Goal: Check status: Check status

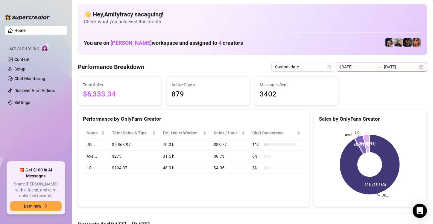
click at [417, 67] on div "[DATE] [DATE]" at bounding box center [381, 67] width 90 height 10
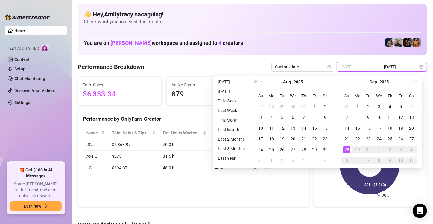
type input "[DATE]"
click at [346, 152] on div "28" at bounding box center [346, 149] width 7 height 7
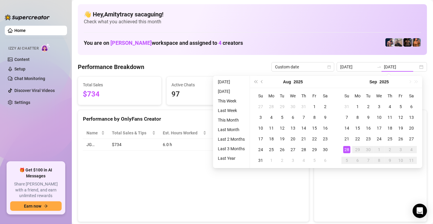
click at [346, 149] on canvas at bounding box center [369, 172] width 101 height 90
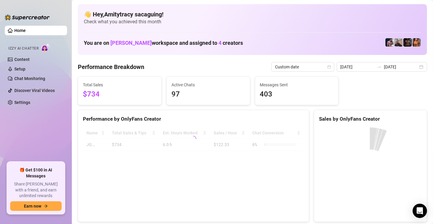
type input "[DATE]"
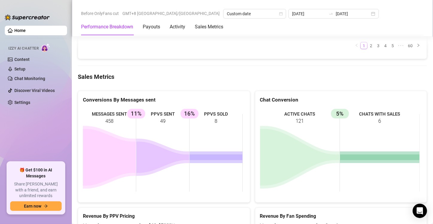
scroll to position [751, 0]
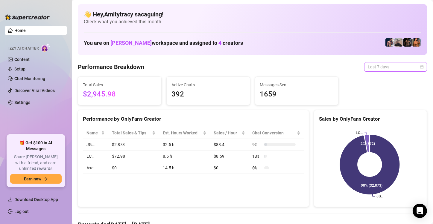
click at [372, 62] on span "Last 7 days" at bounding box center [395, 66] width 56 height 9
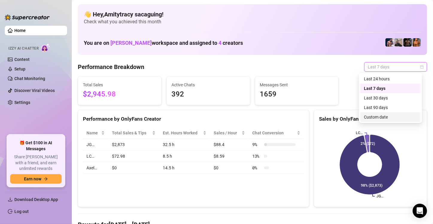
click at [371, 120] on div "Custom date" at bounding box center [390, 117] width 53 height 7
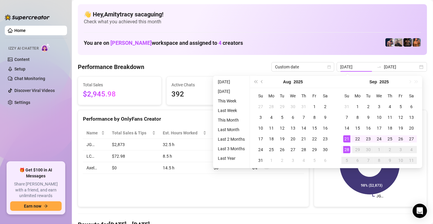
type input "[DATE]"
drag, startPoint x: 346, startPoint y: 156, endPoint x: 346, endPoint y: 152, distance: 4.5
click at [346, 152] on tbody "31 1 2 3 4 5 6 7 8 9 10 11 12 13 14 15 16 17 18 19 20 21 22 23 24 25 26 27 28 2…" at bounding box center [378, 133] width 75 height 65
click at [346, 152] on div "28" at bounding box center [346, 149] width 7 height 7
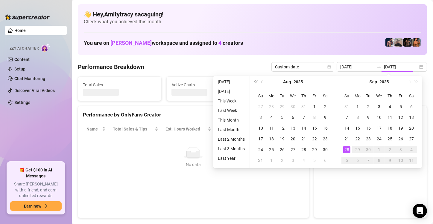
type input "[DATE]"
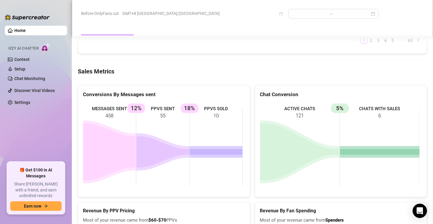
scroll to position [746, 0]
